Goal: Find specific fact: Locate a discrete piece of known information

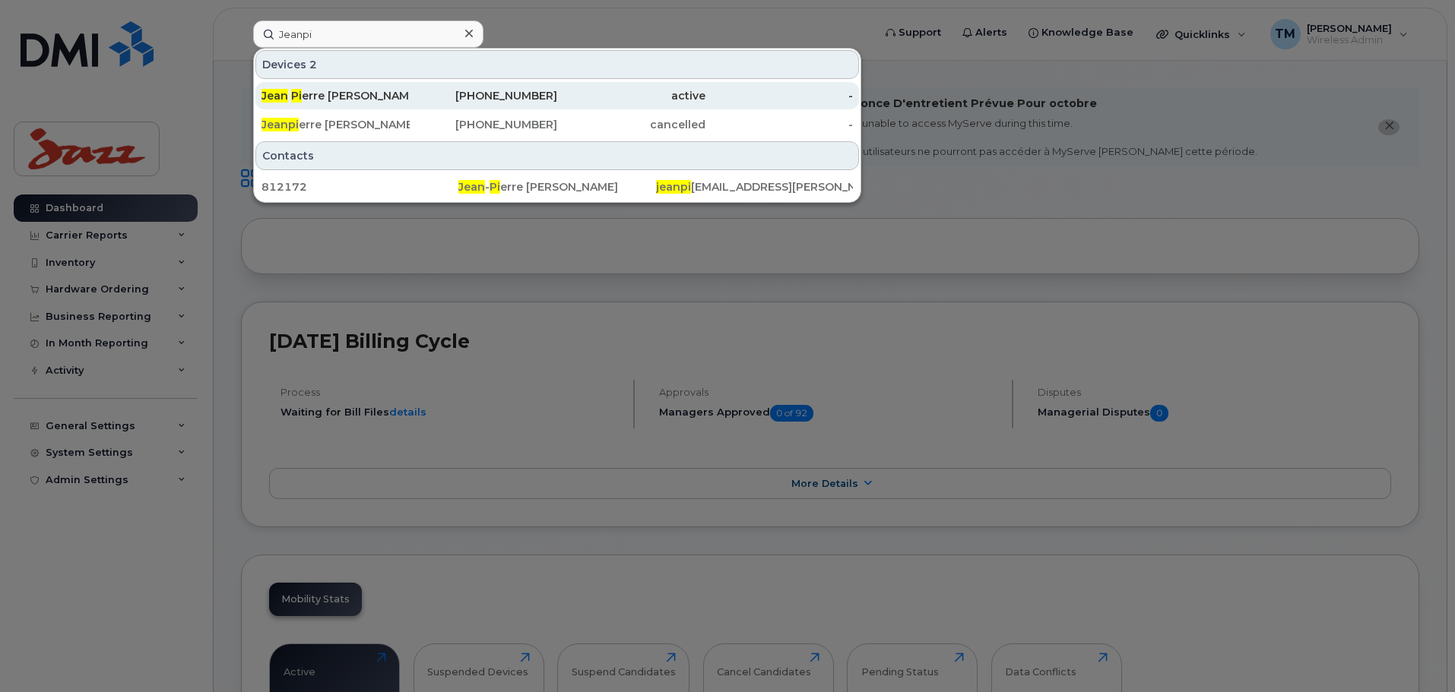
type input "Jeanpi"
click at [417, 90] on div "438-334-6334" at bounding box center [484, 95] width 148 height 15
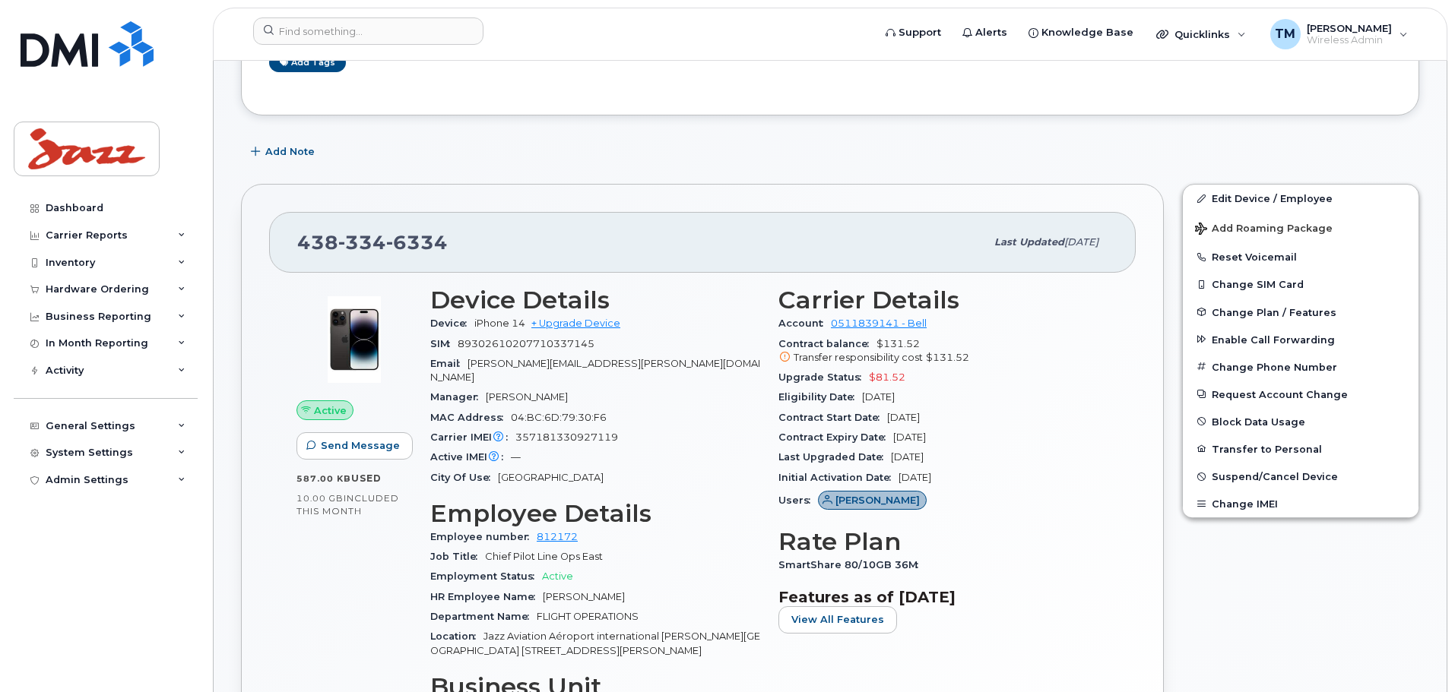
scroll to position [456, 0]
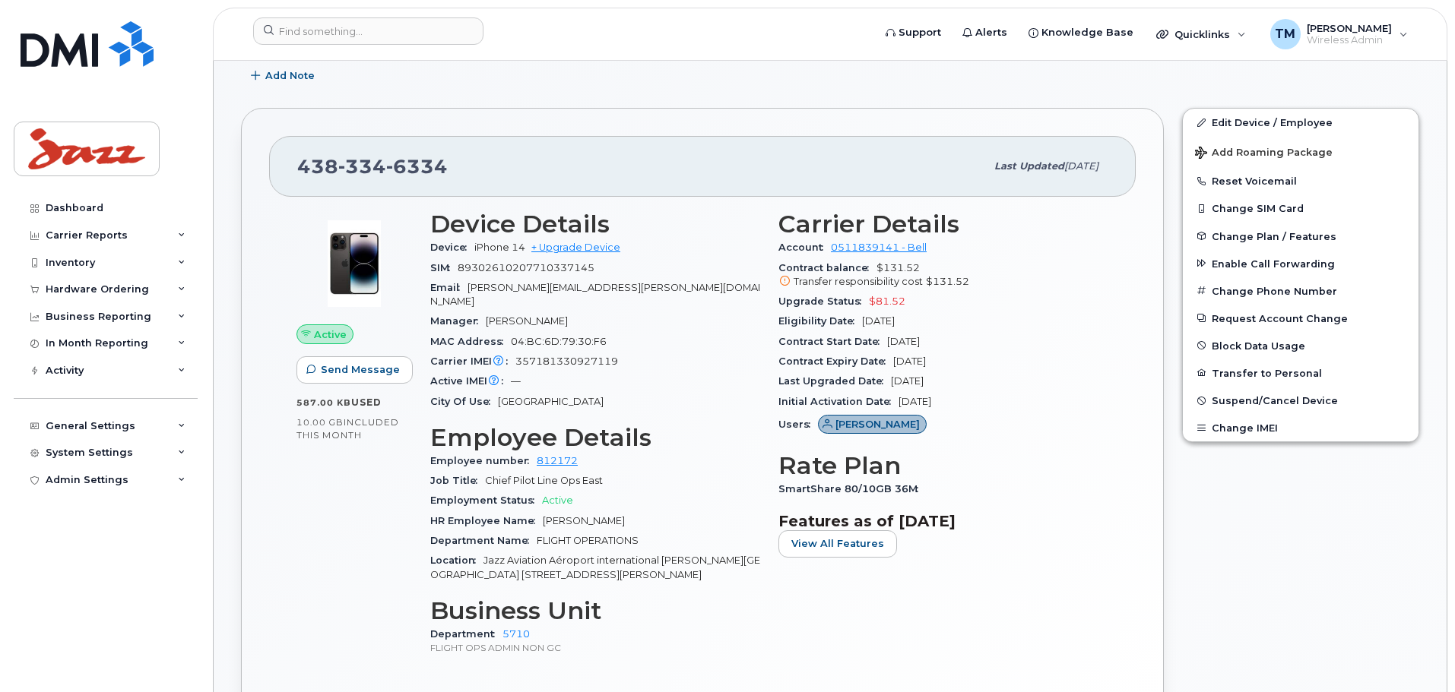
drag, startPoint x: 964, startPoint y: 363, endPoint x: 754, endPoint y: 366, distance: 209.8
click at [756, 368] on div "Device Details Device iPhone 14 + Upgrade Device SIM [TECHNICAL_ID] Email [PERS…" at bounding box center [769, 439] width 696 height 477
click at [740, 372] on div "Active IMEI Active IMEI is refreshed daily with a delay of up to 48 hours follo…" at bounding box center [595, 382] width 330 height 20
